Goal: Task Accomplishment & Management: Manage account settings

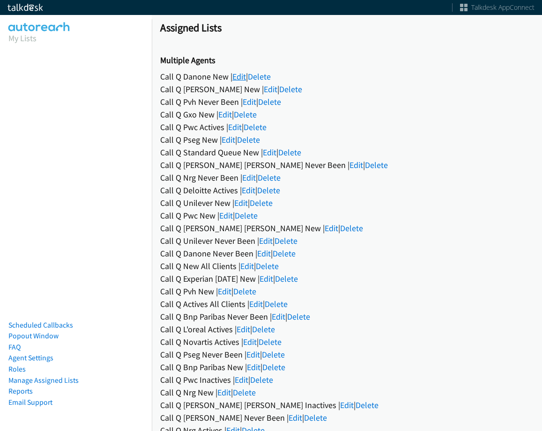
click at [237, 78] on link "Edit" at bounding box center [239, 76] width 14 height 11
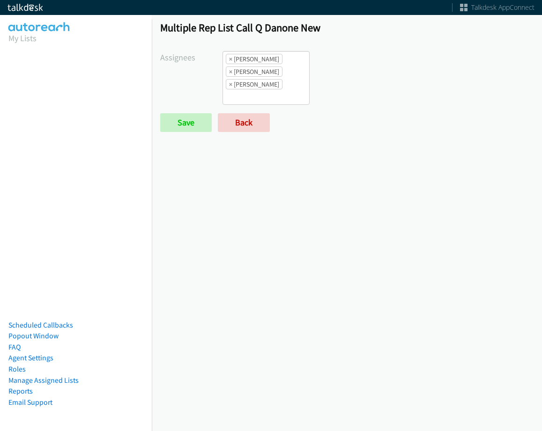
scroll to position [52, 0]
click at [256, 86] on li "× Trevonna Lancaster" at bounding box center [254, 84] width 57 height 10
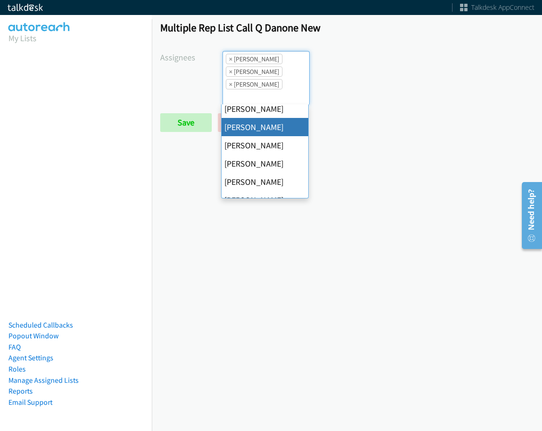
scroll to position [0, 0]
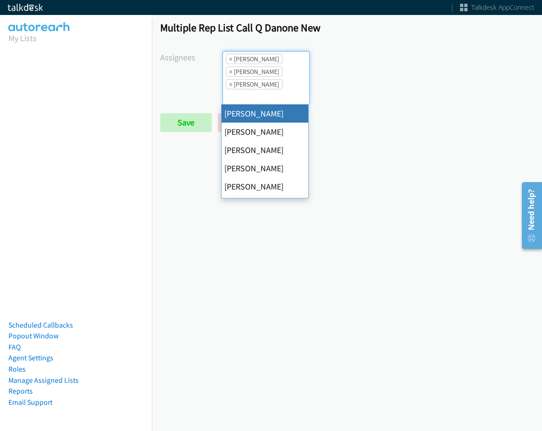
select select "cb11e729-9a1d-44de-9b38-0f5a50c7e01c"
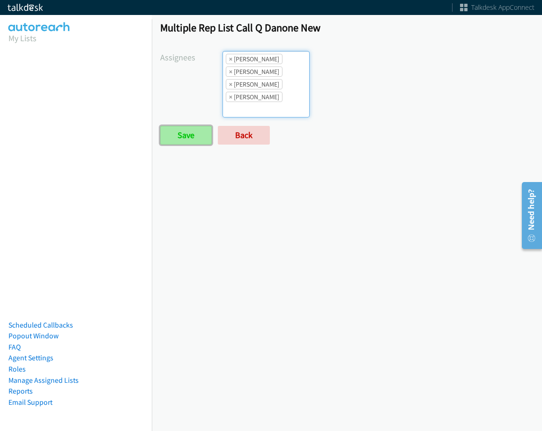
click at [191, 131] on input "Save" at bounding box center [186, 135] width 52 height 19
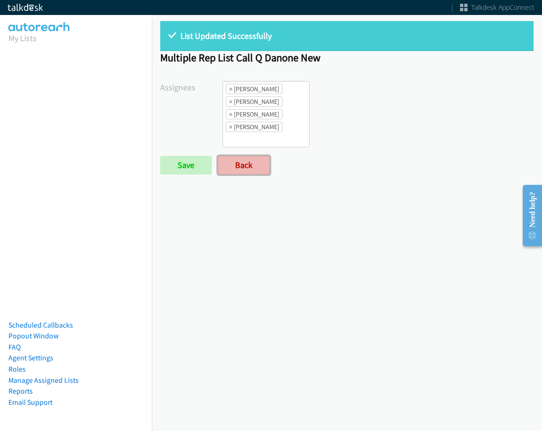
click at [256, 163] on link "Back" at bounding box center [244, 165] width 52 height 19
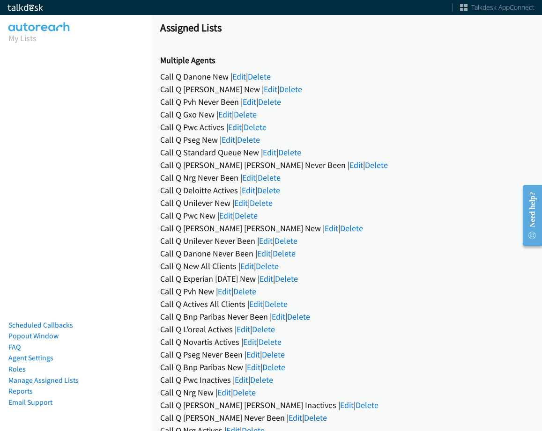
click at [240, 74] on link "Edit" at bounding box center [239, 76] width 14 height 11
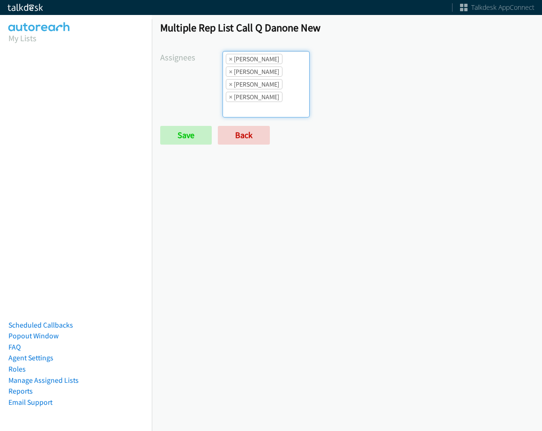
click at [264, 109] on ul "× Abigail Odhiambo × Jasmin Martinez × Jordan Stehlik × Trevonna Lancaster" at bounding box center [266, 85] width 86 height 66
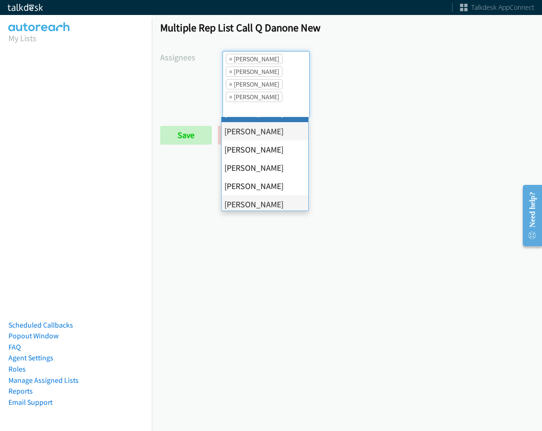
scroll to position [162, 0]
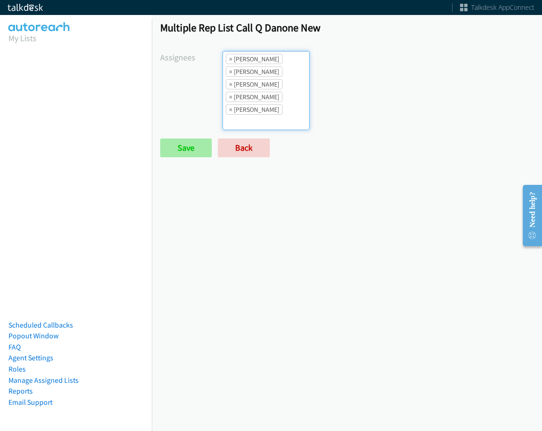
drag, startPoint x: 191, startPoint y: 163, endPoint x: 191, endPoint y: 155, distance: 8.0
click at [191, 161] on div "Multiple Rep List Call Q Danone New Assignees Abigail Odhiambo Alana Ruiz Cathy…" at bounding box center [347, 94] width 390 height 162
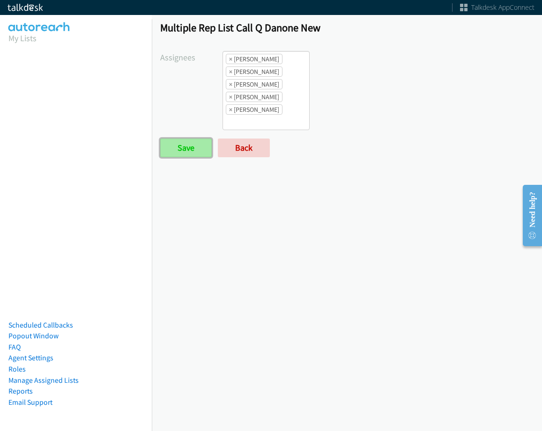
click at [191, 155] on input "Save" at bounding box center [186, 148] width 52 height 19
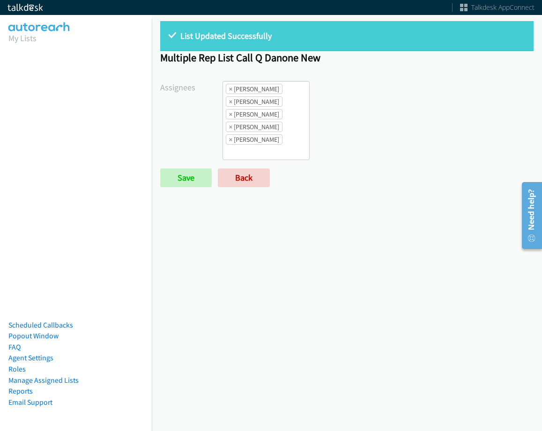
click at [253, 164] on form "Assignees [PERSON_NAME] [PERSON_NAME] [PERSON_NAME] [PERSON_NAME] Daquaya [PERS…" at bounding box center [346, 134] width 373 height 106
click at [254, 153] on input "search" at bounding box center [239, 152] width 33 height 15
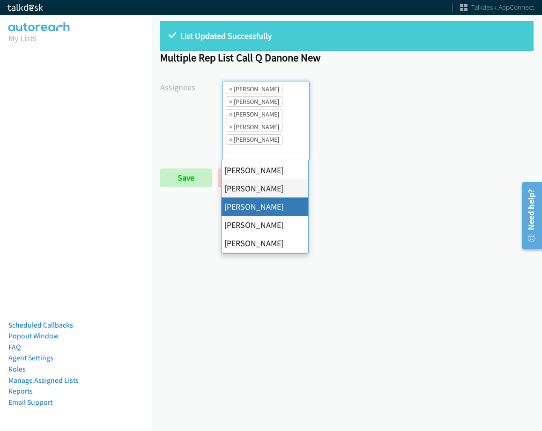
scroll to position [141, 0]
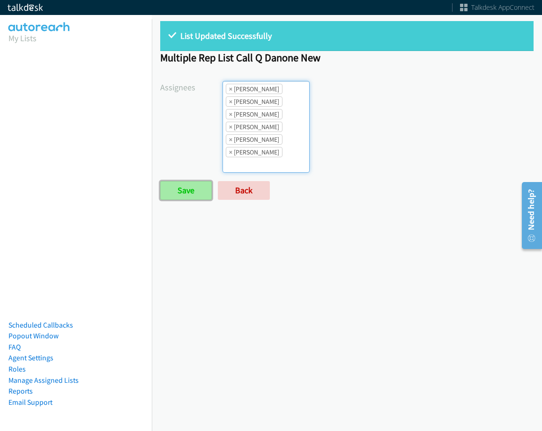
click at [174, 193] on input "Save" at bounding box center [186, 190] width 52 height 19
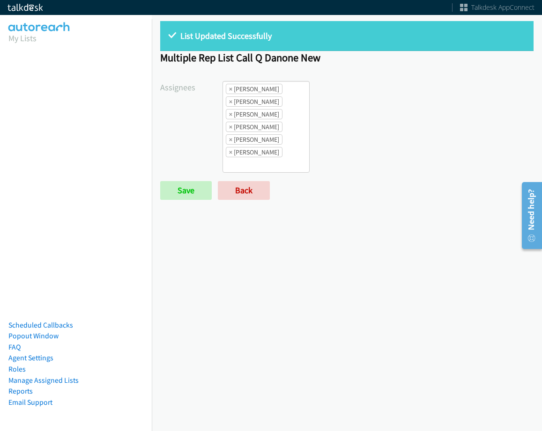
click at [298, 158] on ul "× Abigail Odhiambo × Jasmin Martinez × Jordan Stehlik × Rodnika Murphy × Tatian…" at bounding box center [266, 127] width 86 height 91
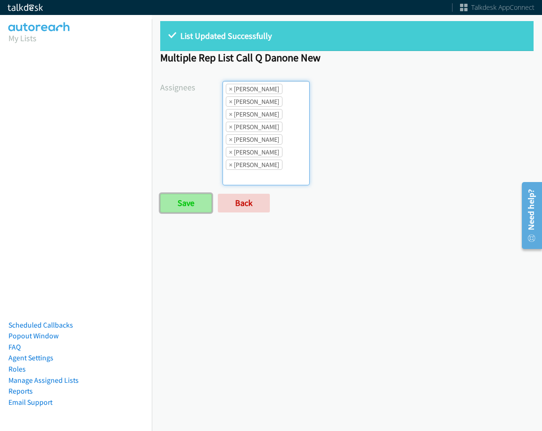
click at [180, 208] on input "Save" at bounding box center [186, 203] width 52 height 19
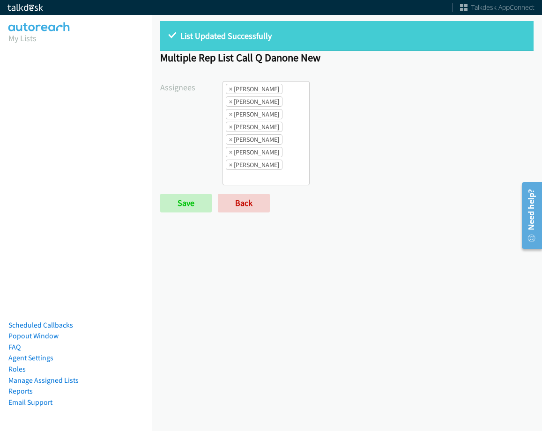
click at [268, 167] on li "× [PERSON_NAME]" at bounding box center [254, 165] width 57 height 10
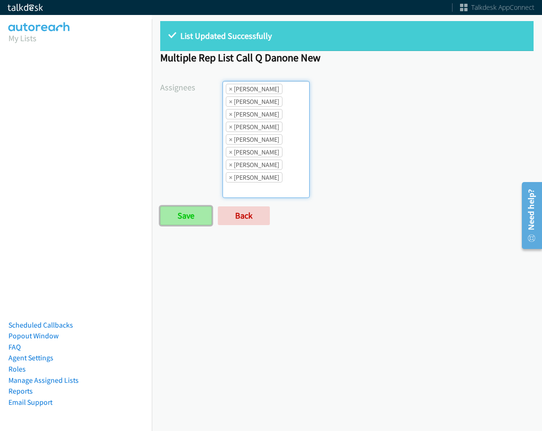
click at [190, 220] on input "Save" at bounding box center [186, 216] width 52 height 19
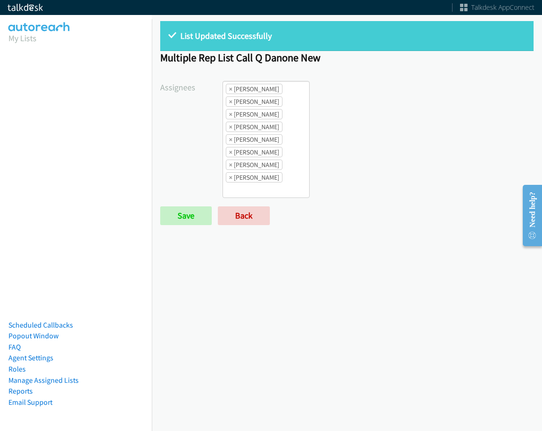
click at [226, 91] on li "× Abigail Odhiambo" at bounding box center [254, 89] width 57 height 10
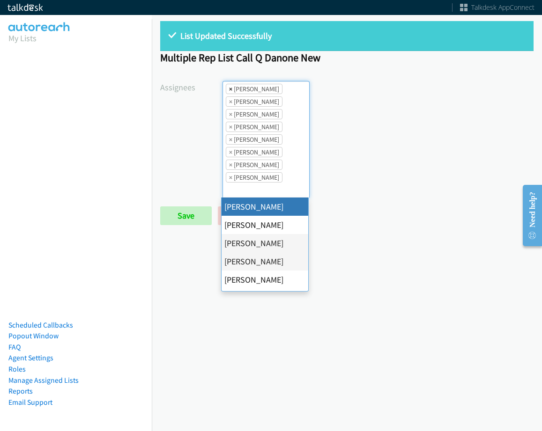
click at [229, 91] on span "×" at bounding box center [230, 88] width 3 height 9
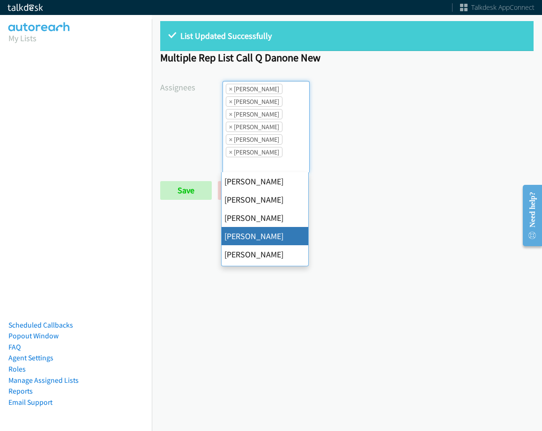
click at [229, 91] on span "×" at bounding box center [230, 88] width 3 height 9
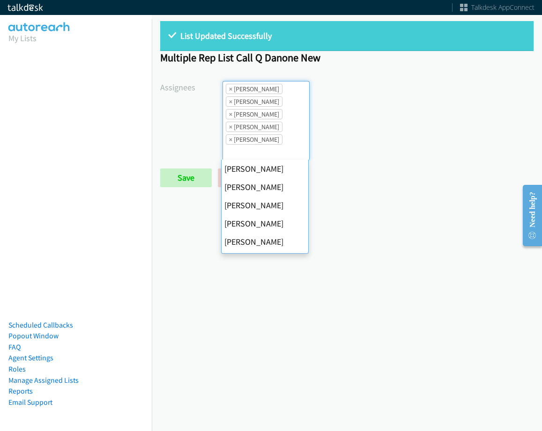
scroll to position [110, 0]
click at [229, 91] on span "×" at bounding box center [230, 88] width 3 height 9
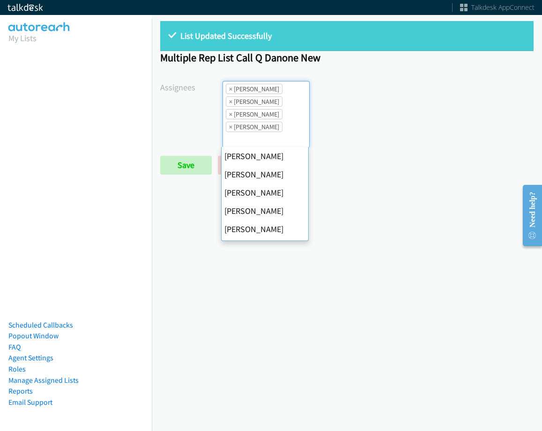
scroll to position [146, 0]
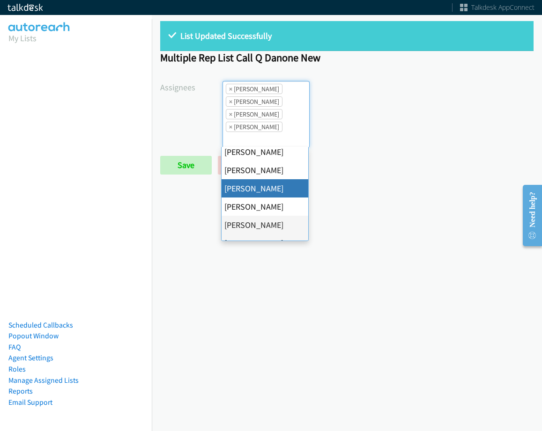
click at [229, 91] on span "×" at bounding box center [230, 88] width 3 height 9
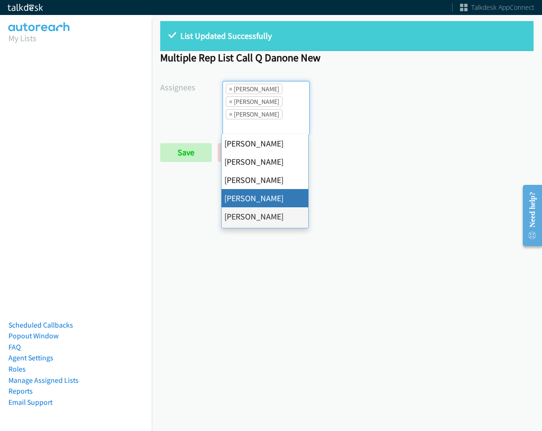
click at [229, 91] on span "×" at bounding box center [230, 88] width 3 height 9
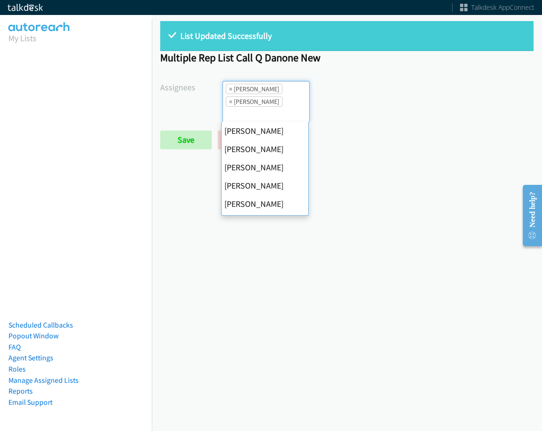
scroll to position [162, 0]
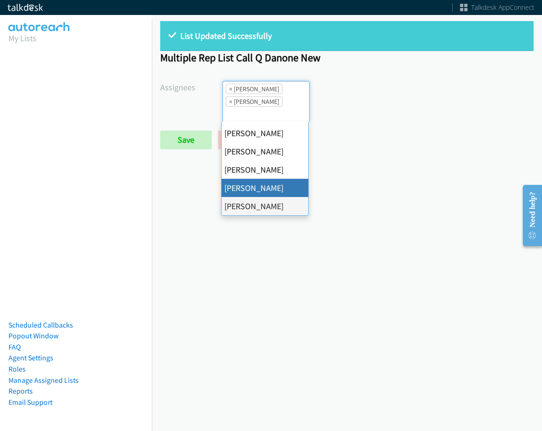
click at [229, 91] on span "×" at bounding box center [230, 88] width 3 height 9
select select "fd8c5d46-30db-44cb-8f0d-00da318b790a"
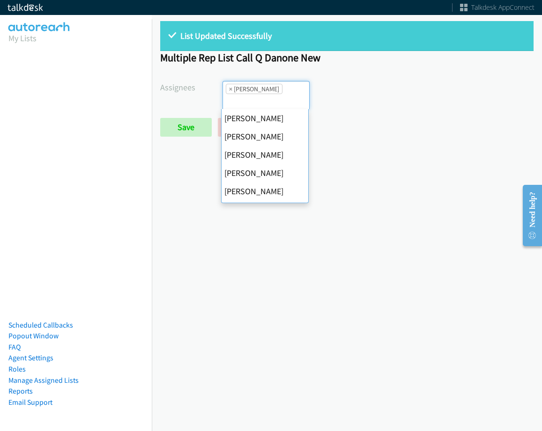
click at [229, 91] on span "×" at bounding box center [230, 88] width 3 height 9
select select
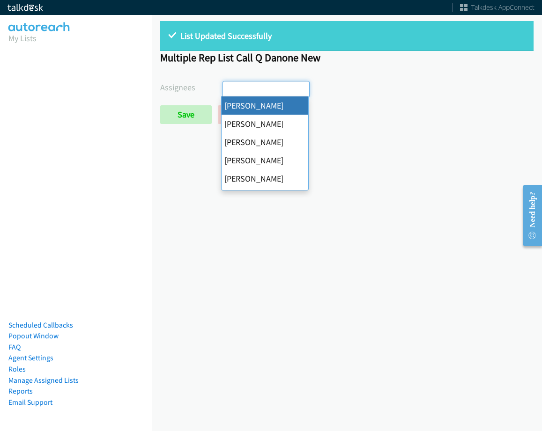
drag, startPoint x: 228, startPoint y: 91, endPoint x: 187, endPoint y: 105, distance: 42.5
click at [227, 91] on input "search" at bounding box center [239, 89] width 33 height 15
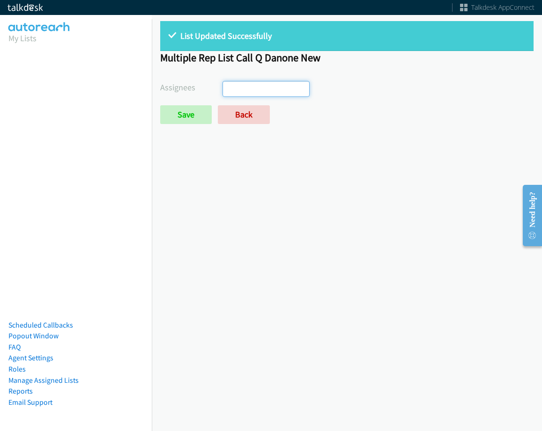
click at [187, 105] on form "Assignees Abigail Odhiambo Alana Ruiz Cathy Shahan Charles Ross Daquaya Johnson…" at bounding box center [346, 102] width 373 height 43
click at [191, 111] on input "Save" at bounding box center [186, 114] width 52 height 19
select select
click at [246, 110] on link "Back" at bounding box center [244, 114] width 52 height 19
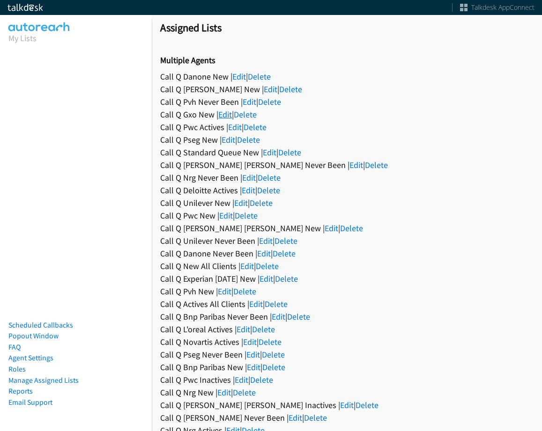
click at [226, 114] on link "Edit" at bounding box center [225, 114] width 14 height 11
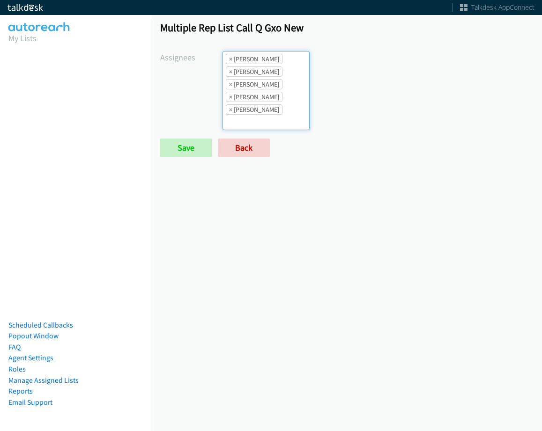
click at [284, 120] on ul "× Alana Ruiz × Charles Ross × Daquaya Johnson × Jasmin Martinez × Jordan Stehlik" at bounding box center [266, 91] width 86 height 78
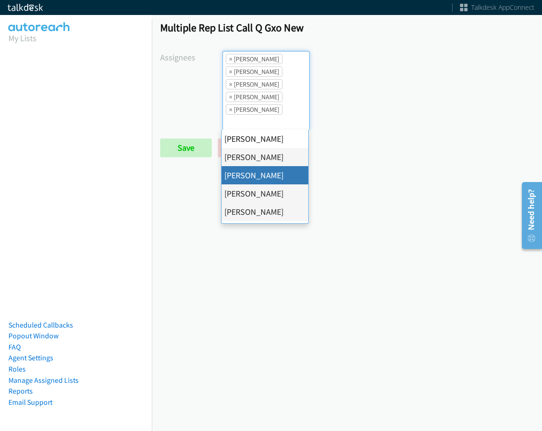
scroll to position [11, 0]
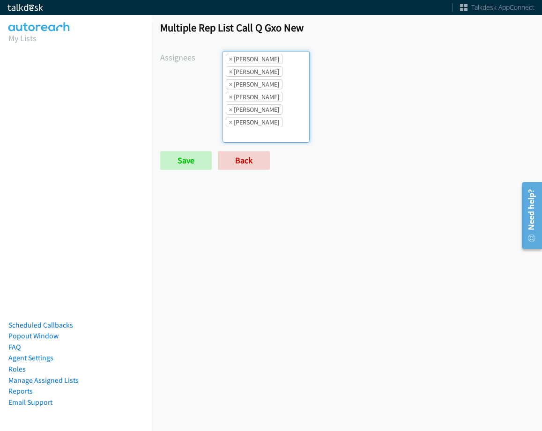
click at [292, 121] on ul "× Alana Ruiz × Cathy Shahan × Charles Ross × Daquaya Johnson × Jasmin Martinez …" at bounding box center [266, 97] width 86 height 91
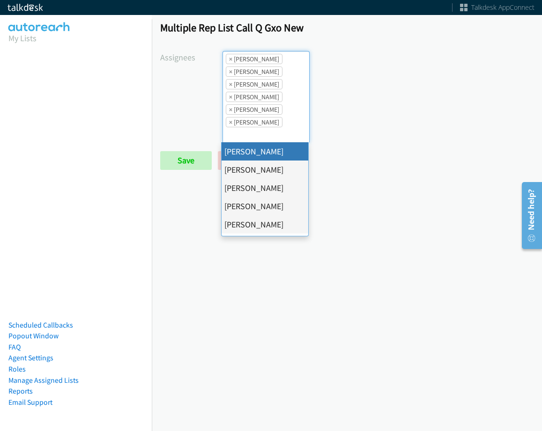
select select "cb11e729-9a1d-44de-9b38-0f5a50c7e01c"
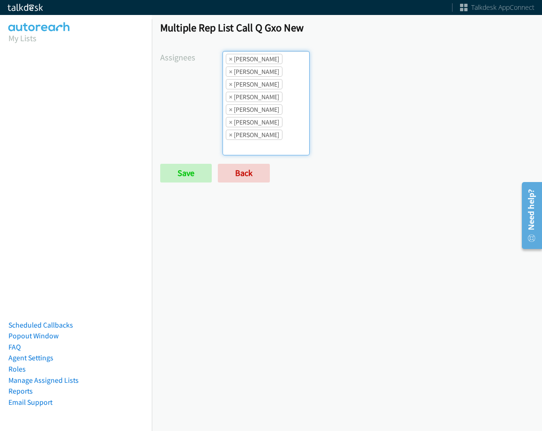
click at [275, 133] on ul "× Abigail Odhiambo × Alana Ruiz × Cathy Shahan × Charles Ross × Daquaya Johnson…" at bounding box center [266, 104] width 86 height 104
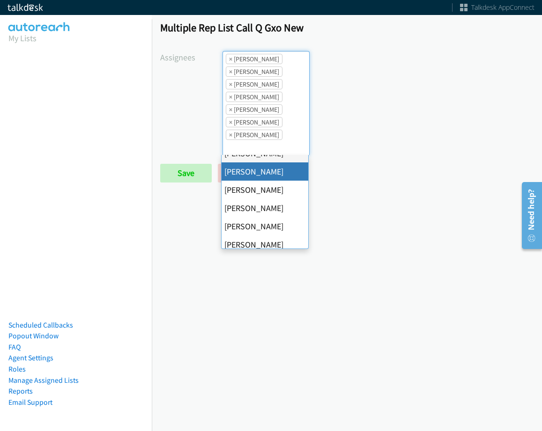
scroll to position [162, 0]
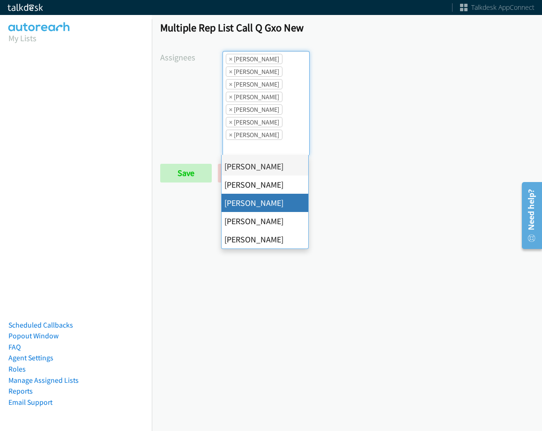
drag, startPoint x: 276, startPoint y: 199, endPoint x: 276, endPoint y: 157, distance: 41.7
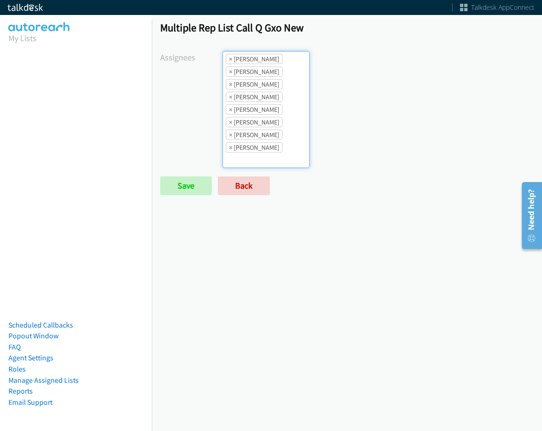
click at [275, 146] on li "× Rodnika Murphy" at bounding box center [254, 147] width 57 height 10
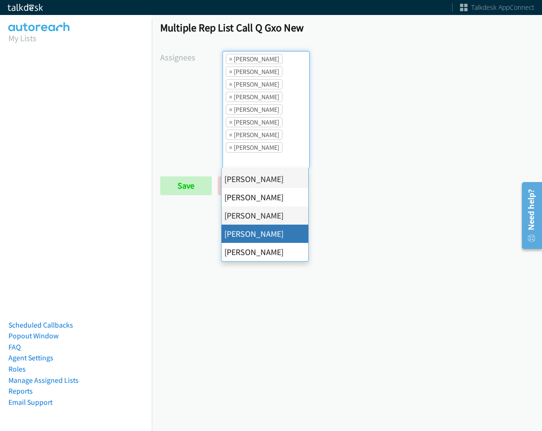
drag, startPoint x: 272, startPoint y: 236, endPoint x: 277, endPoint y: 154, distance: 82.1
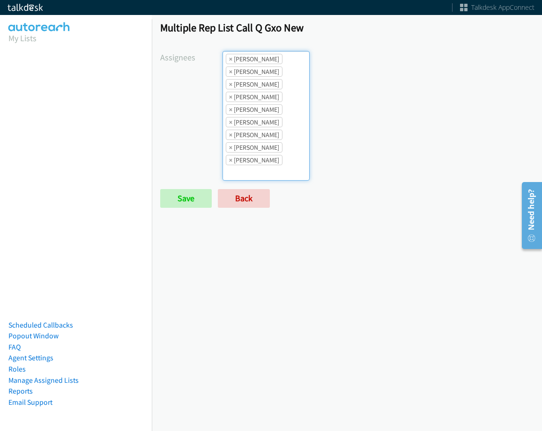
click at [277, 148] on li "× Rodnika Murphy" at bounding box center [254, 147] width 57 height 10
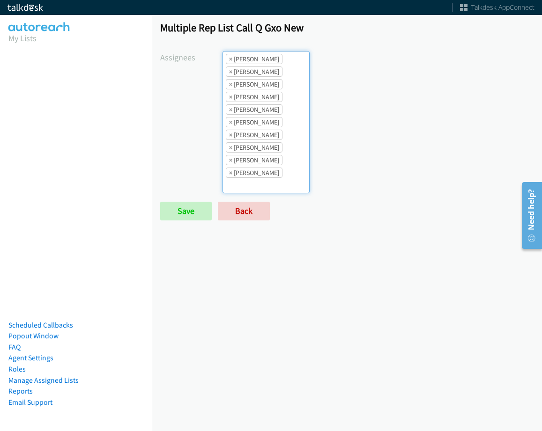
click at [272, 169] on li "× Trevonna Lancaster" at bounding box center [254, 173] width 57 height 10
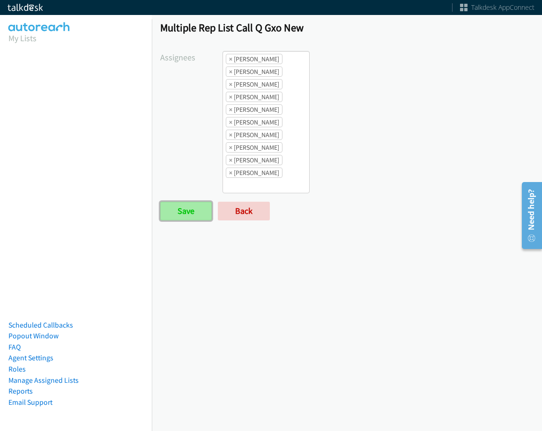
click at [174, 212] on input "Save" at bounding box center [186, 211] width 52 height 19
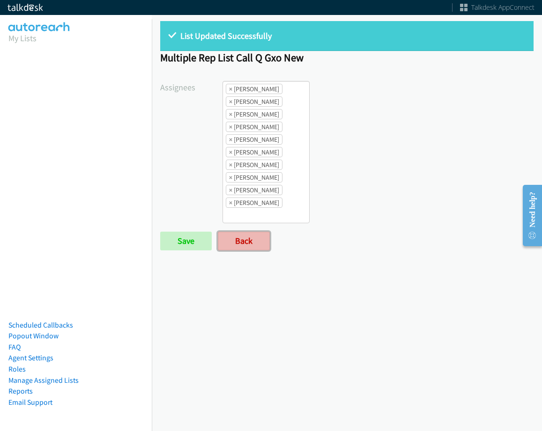
click at [250, 244] on link "Back" at bounding box center [244, 241] width 52 height 19
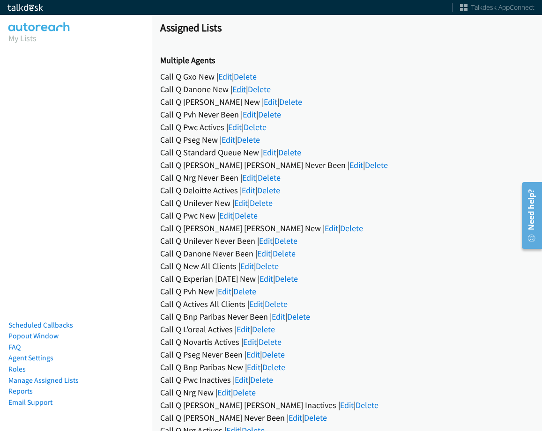
click at [239, 89] on link "Edit" at bounding box center [239, 89] width 14 height 11
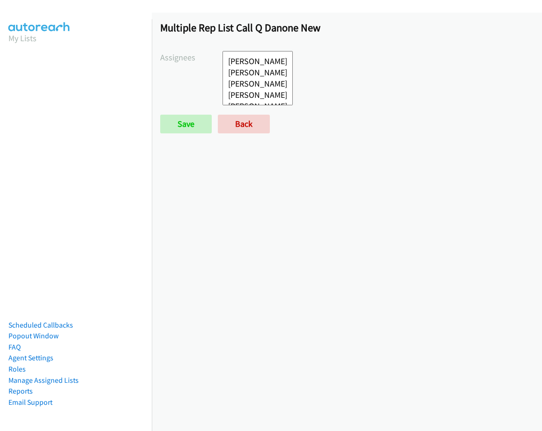
select select
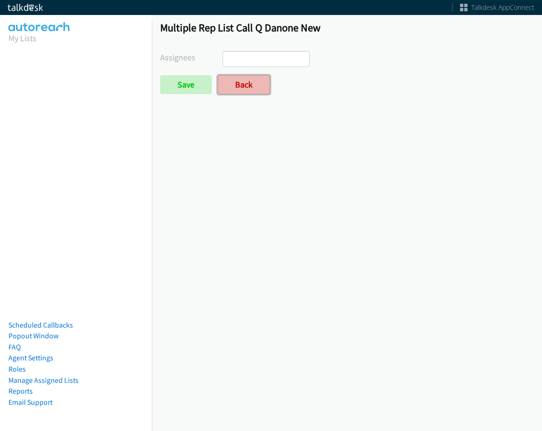
click at [239, 88] on link "Back" at bounding box center [244, 84] width 52 height 19
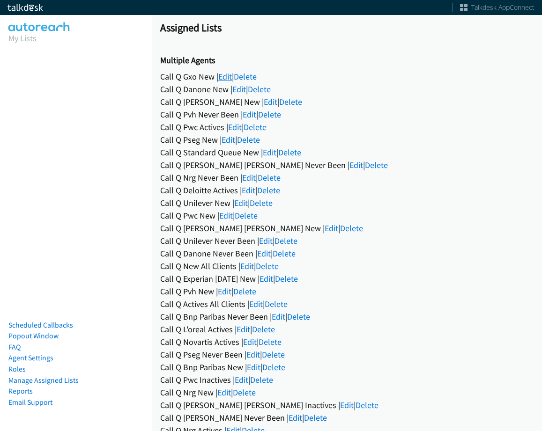
click at [231, 76] on link "Edit" at bounding box center [225, 76] width 14 height 11
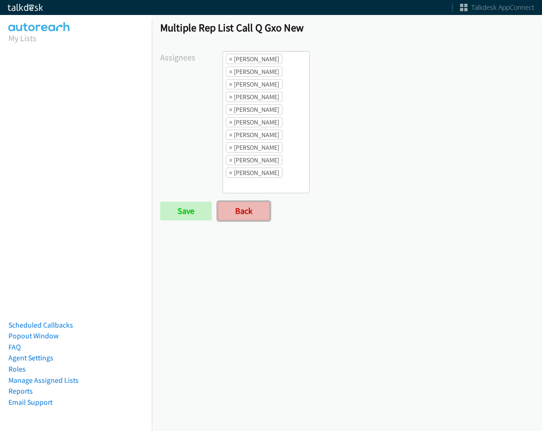
click at [252, 216] on link "Back" at bounding box center [244, 211] width 52 height 19
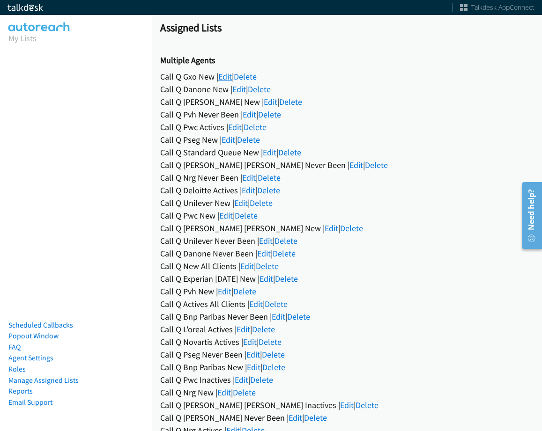
click at [223, 72] on link "Edit" at bounding box center [225, 76] width 14 height 11
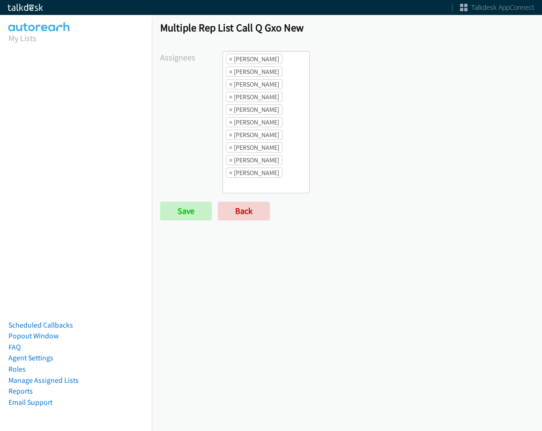
click at [229, 62] on span "×" at bounding box center [230, 58] width 3 height 9
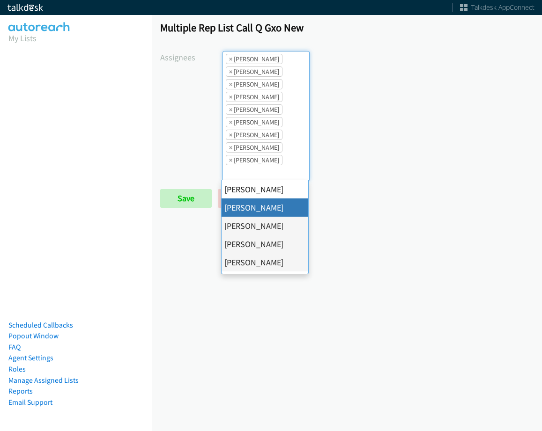
click at [229, 62] on span "×" at bounding box center [230, 58] width 3 height 9
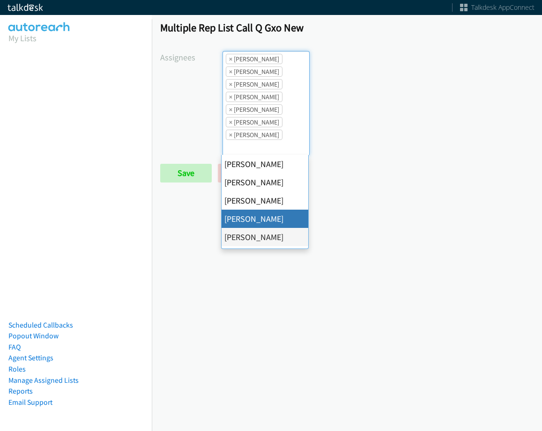
click at [229, 62] on span "×" at bounding box center [230, 58] width 3 height 9
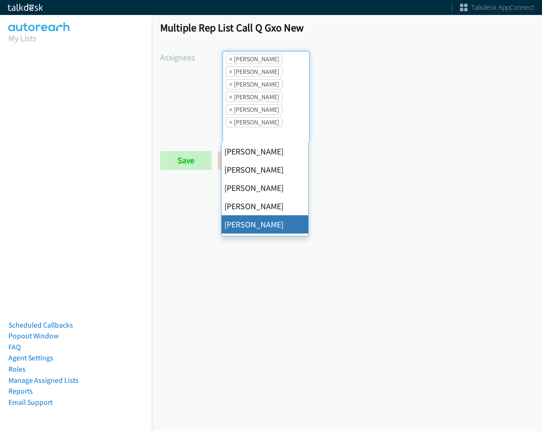
click at [229, 62] on span "×" at bounding box center [230, 58] width 3 height 9
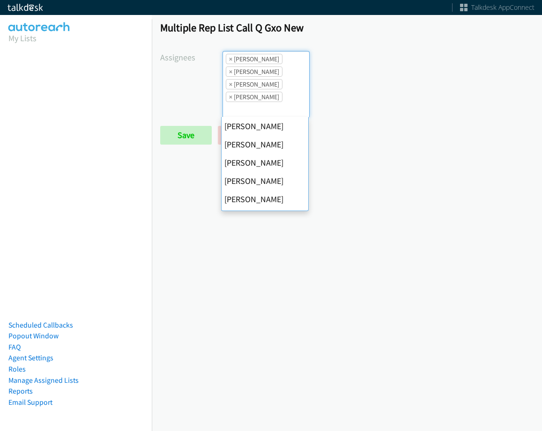
scroll to position [128, 0]
click at [229, 62] on span "×" at bounding box center [230, 58] width 3 height 9
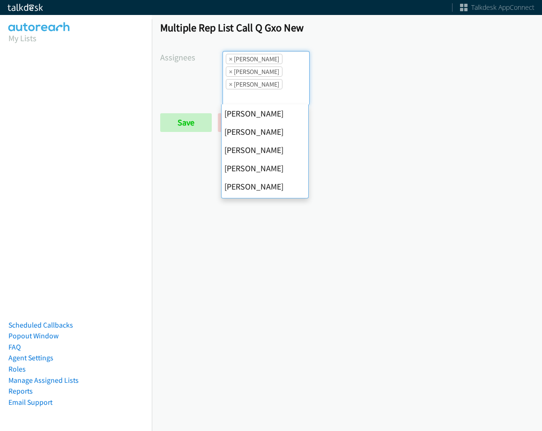
click at [229, 62] on span "×" at bounding box center [230, 58] width 3 height 9
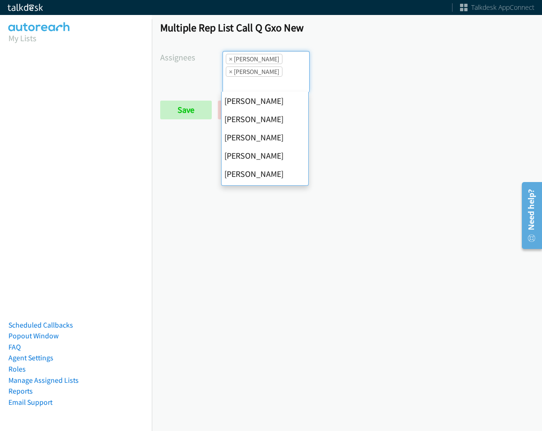
click at [229, 62] on span "×" at bounding box center [230, 58] width 3 height 9
select select "fd8c5d46-30db-44cb-8f0d-00da318b790a"
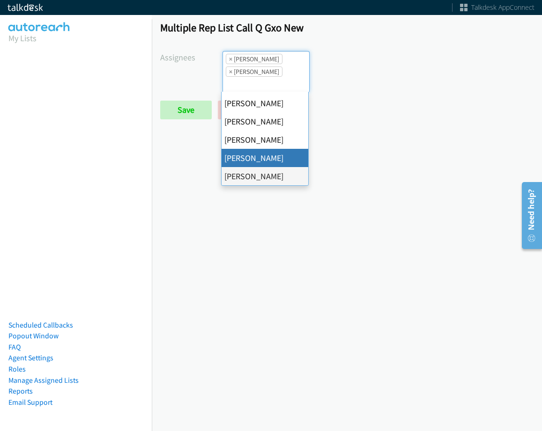
select select
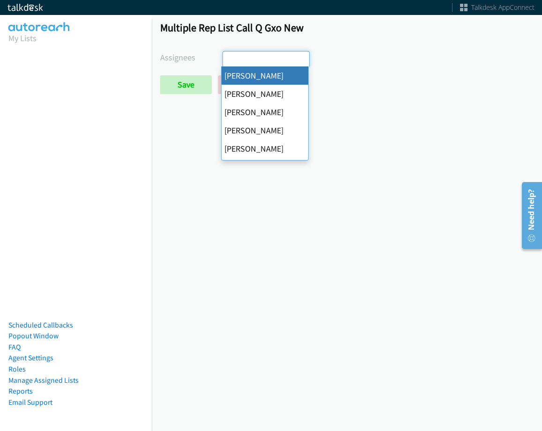
click at [228, 62] on input "search" at bounding box center [239, 59] width 33 height 15
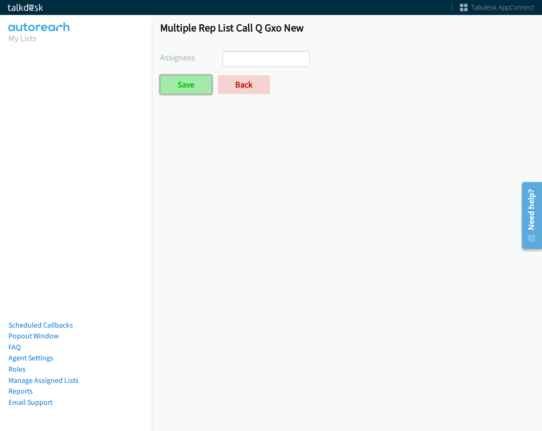
click at [198, 77] on input "Save" at bounding box center [186, 84] width 52 height 19
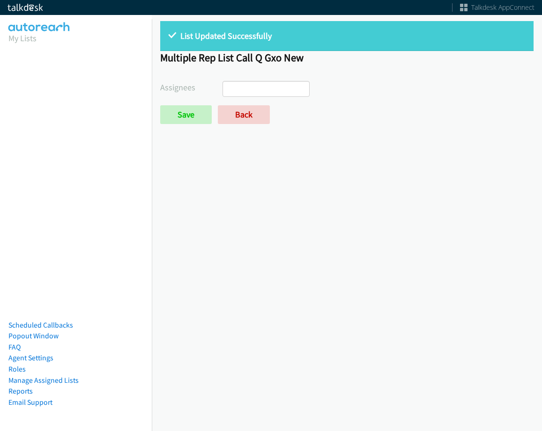
select select
click at [234, 121] on link "Back" at bounding box center [244, 114] width 52 height 19
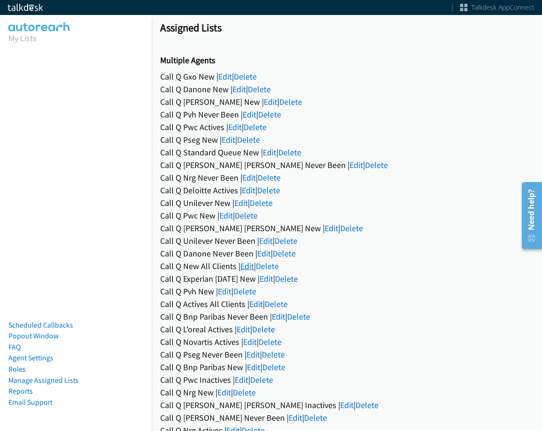
click at [246, 264] on link "Edit" at bounding box center [247, 266] width 14 height 11
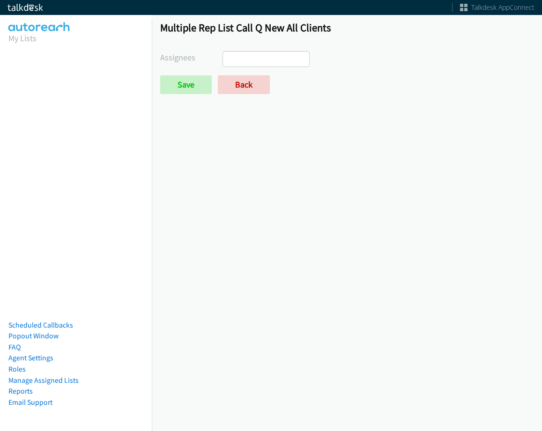
select select
click at [249, 92] on link "Back" at bounding box center [244, 84] width 52 height 19
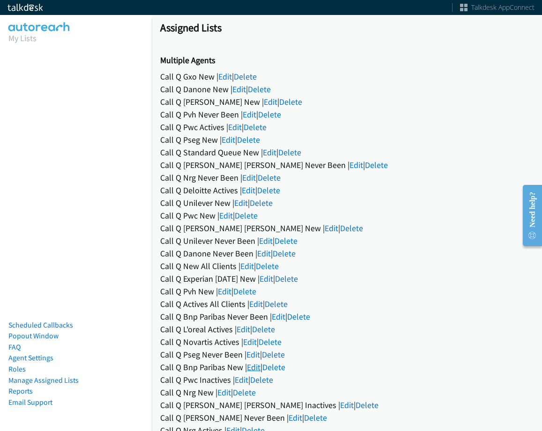
click at [250, 364] on link "Edit" at bounding box center [254, 367] width 14 height 11
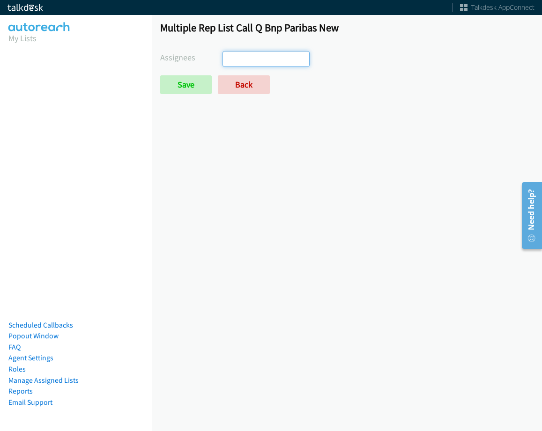
click at [244, 63] on input "search" at bounding box center [239, 59] width 33 height 15
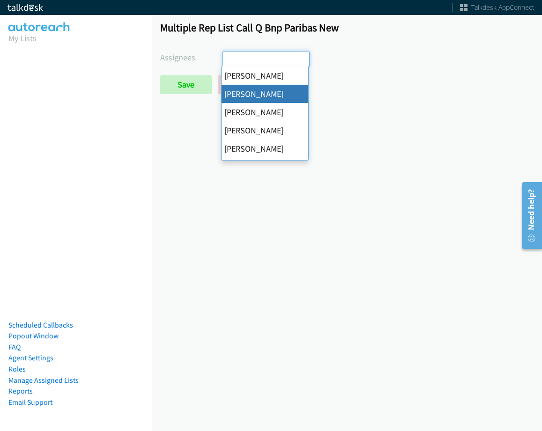
select select "05d74157-9386-4beb-b15d-36aa9c6f71bc"
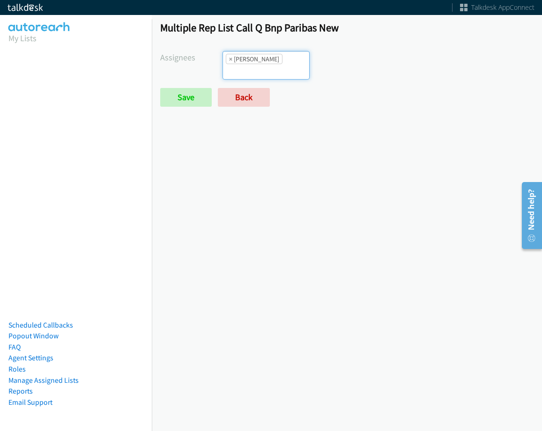
scroll to position [11, 0]
click at [256, 64] on input "search" at bounding box center [239, 71] width 33 height 15
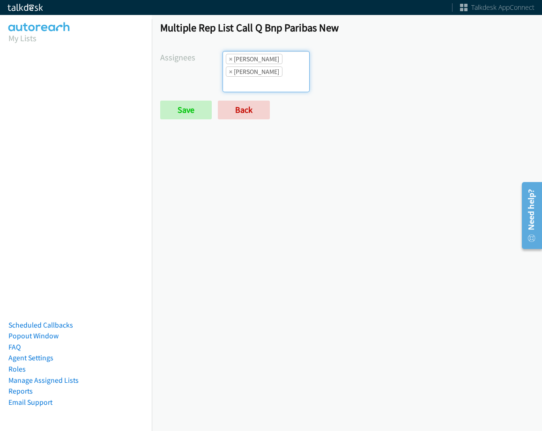
click at [256, 77] on input "search" at bounding box center [239, 84] width 33 height 15
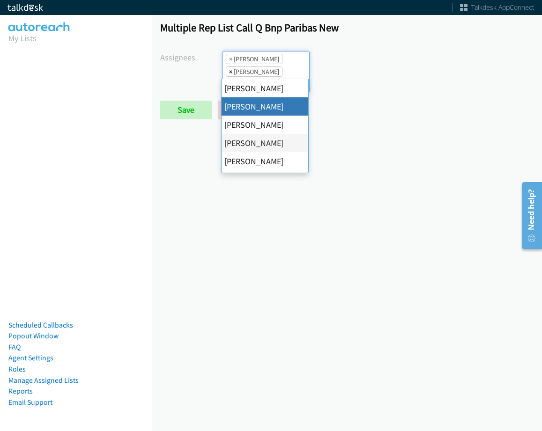
click at [229, 71] on span "×" at bounding box center [230, 71] width 3 height 9
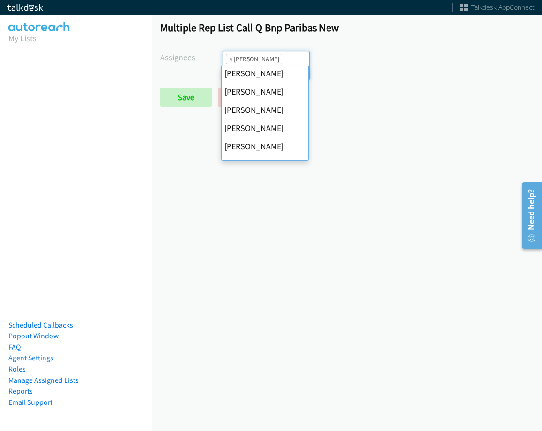
scroll to position [47, 0]
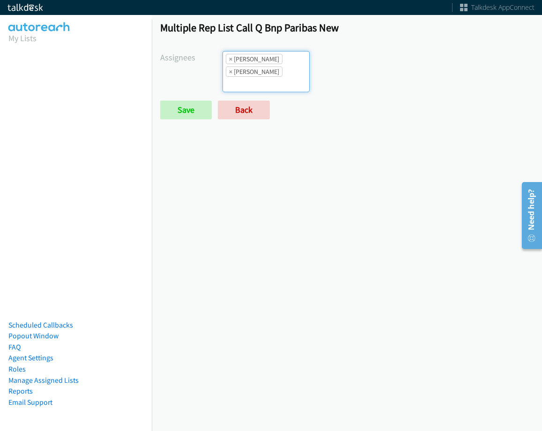
click at [271, 74] on li "× Daquaya Johnson" at bounding box center [254, 72] width 57 height 10
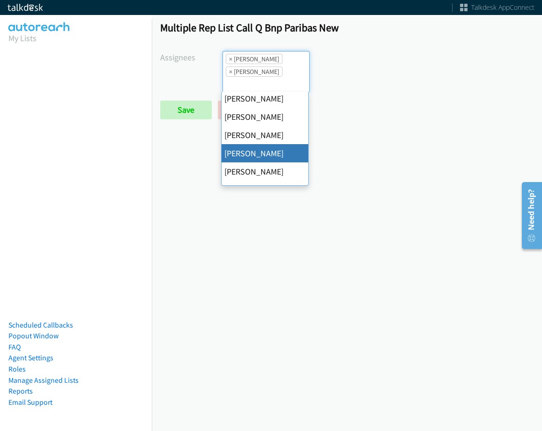
scroll to position [141, 0]
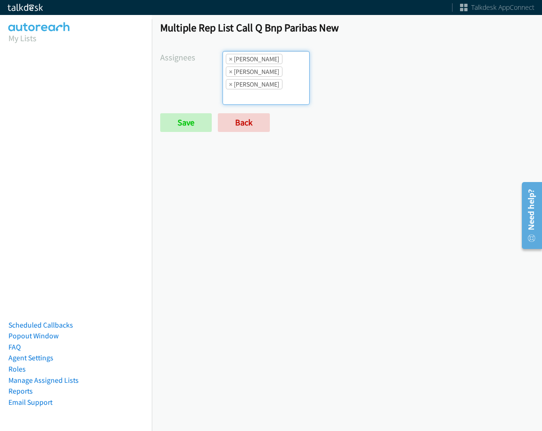
click at [273, 89] on li "× Jasmin Martinez" at bounding box center [254, 84] width 57 height 10
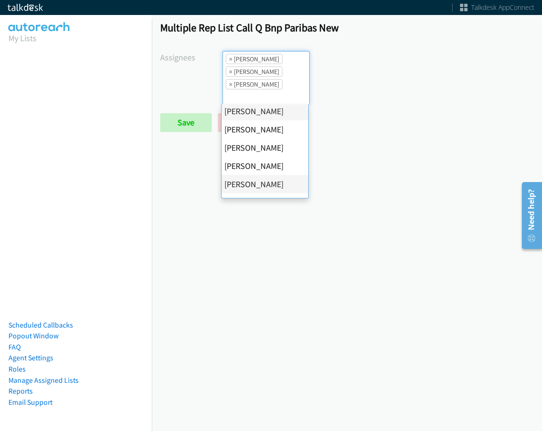
scroll to position [94, 0]
drag, startPoint x: 257, startPoint y: 177, endPoint x: 232, endPoint y: 147, distance: 38.9
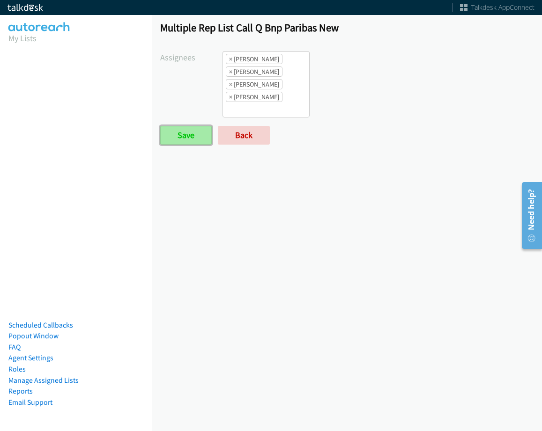
click at [194, 133] on input "Save" at bounding box center [186, 135] width 52 height 19
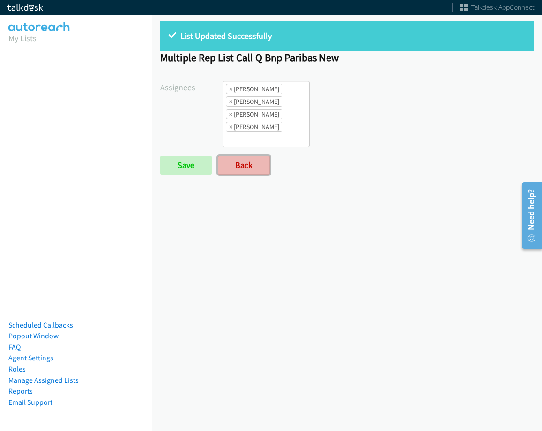
click at [239, 161] on link "Back" at bounding box center [244, 165] width 52 height 19
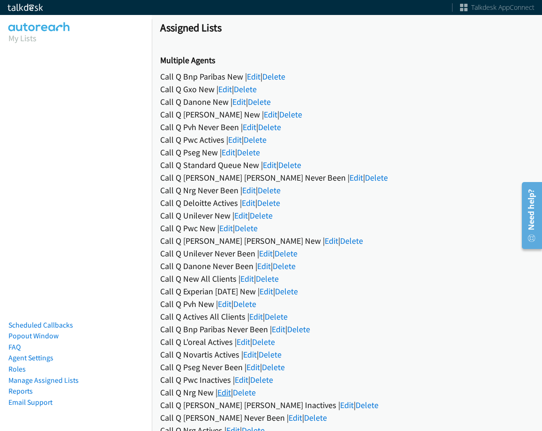
click at [225, 389] on link "Edit" at bounding box center [224, 392] width 14 height 11
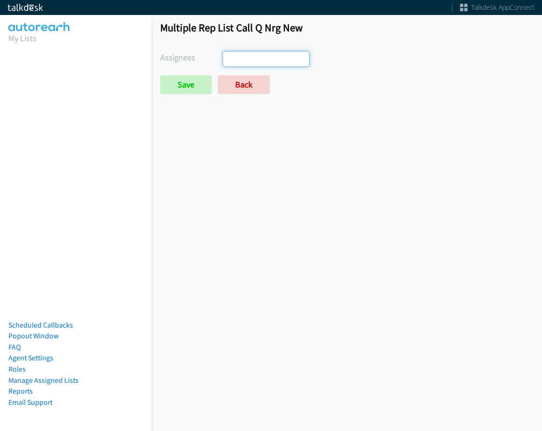
click at [273, 61] on ul at bounding box center [266, 59] width 86 height 15
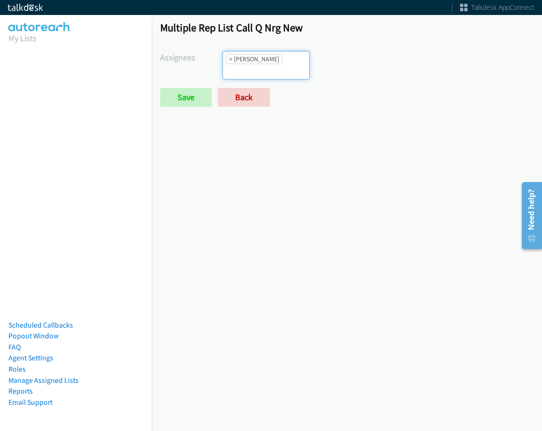
scroll to position [22, 0]
click at [256, 64] on input "search" at bounding box center [239, 71] width 33 height 15
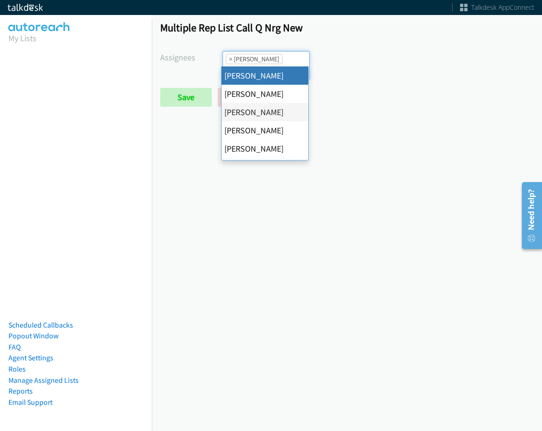
select select "cb11e729-9a1d-44de-9b38-0f5a50c7e01c"
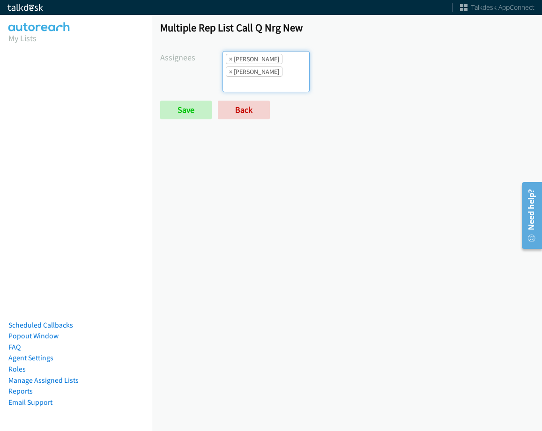
click at [256, 77] on input "search" at bounding box center [239, 84] width 33 height 15
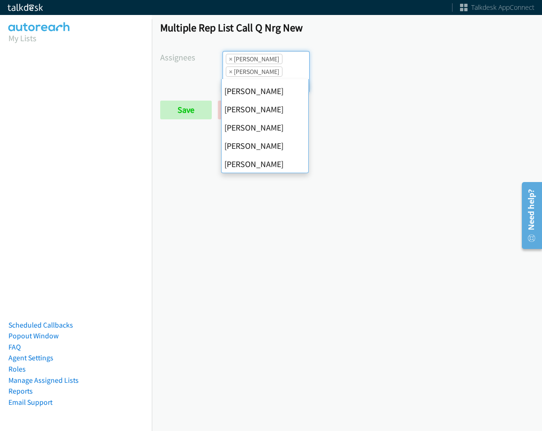
scroll to position [141, 0]
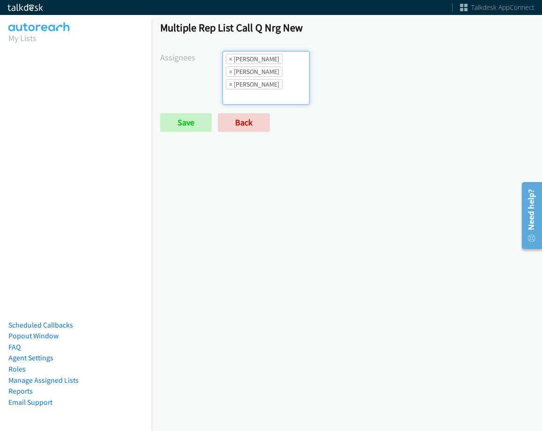
click at [287, 62] on ul "× Abigail Odhiambo × Cathy Shahan × Rodnika Murphy" at bounding box center [266, 78] width 86 height 53
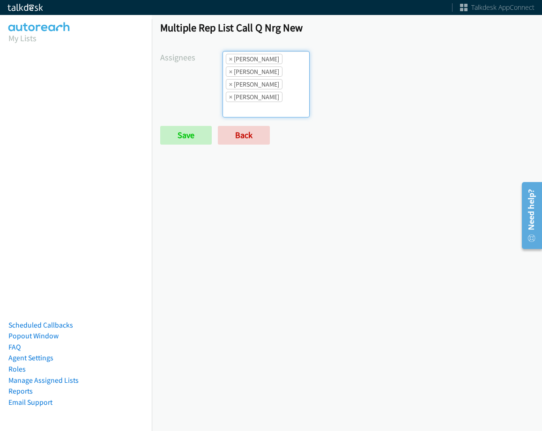
click at [278, 85] on li "× Rodnika Murphy" at bounding box center [254, 84] width 57 height 10
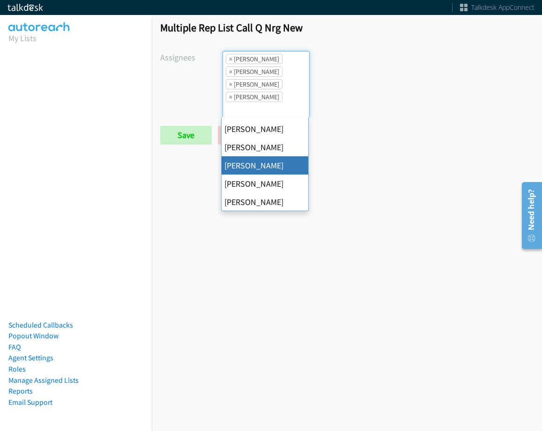
scroll to position [162, 0]
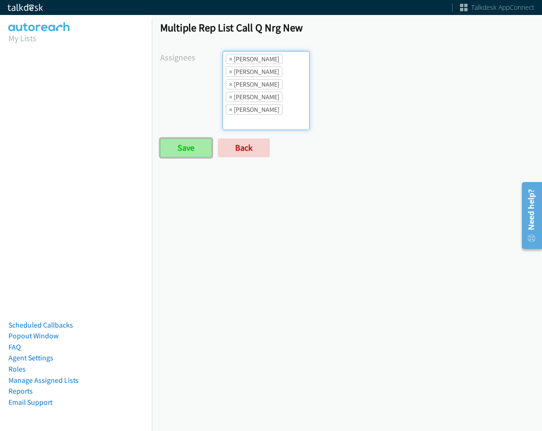
click at [185, 155] on input "Save" at bounding box center [186, 148] width 52 height 19
